Goal: Information Seeking & Learning: Learn about a topic

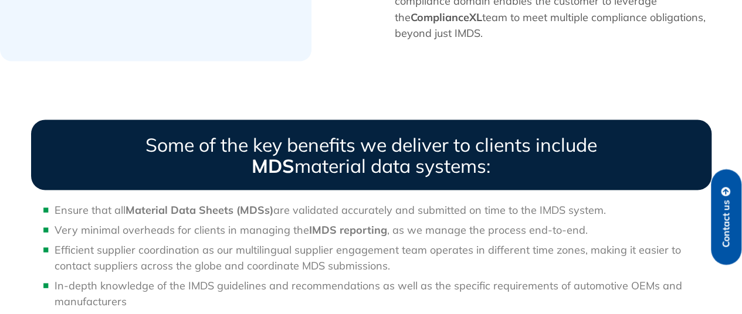
scroll to position [1462, 0]
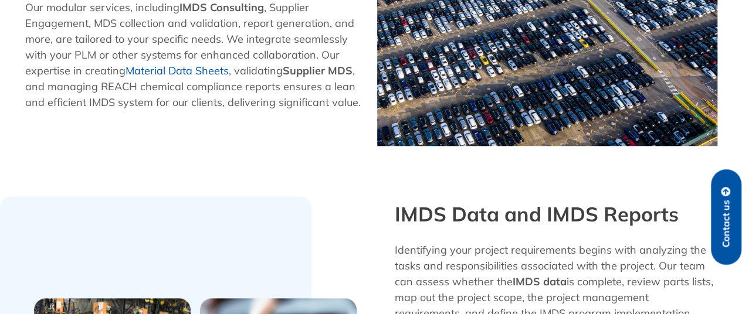
scroll to position [1274, 0]
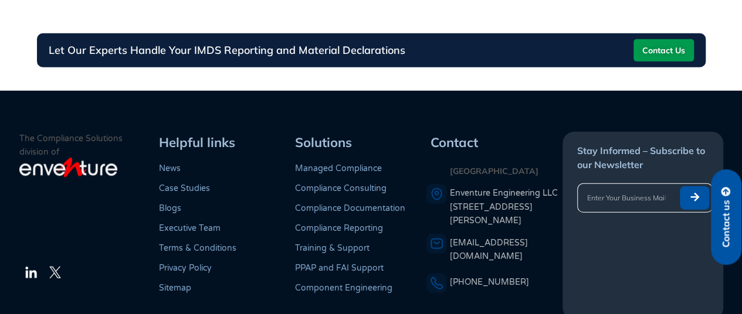
scroll to position [1604, 0]
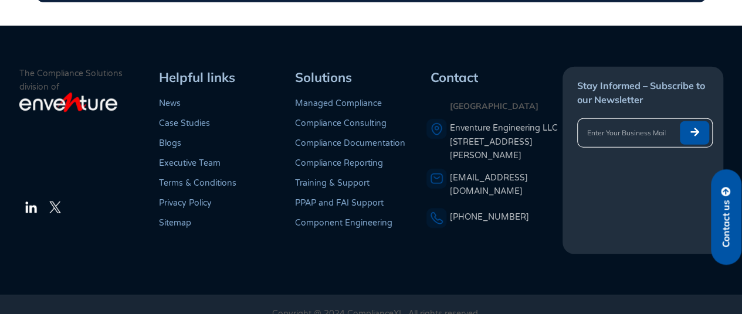
scroll to position [1261, 0]
